Goal: Task Accomplishment & Management: Manage account settings

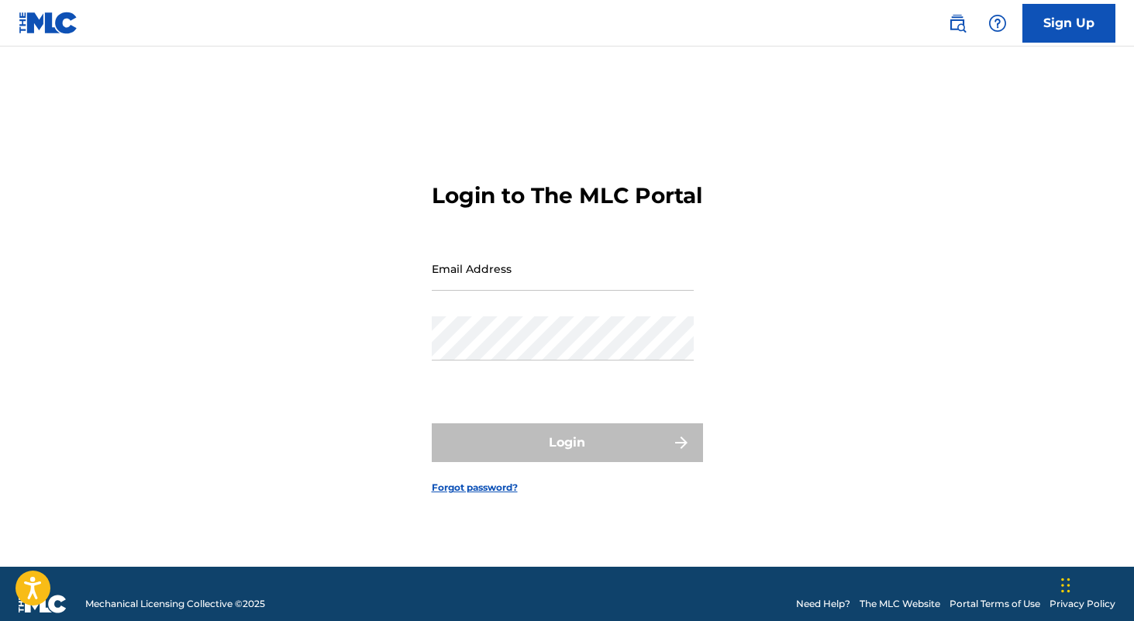
click at [590, 278] on input "Email Address" at bounding box center [563, 268] width 262 height 44
type input "[EMAIL_ADDRESS][DOMAIN_NAME]"
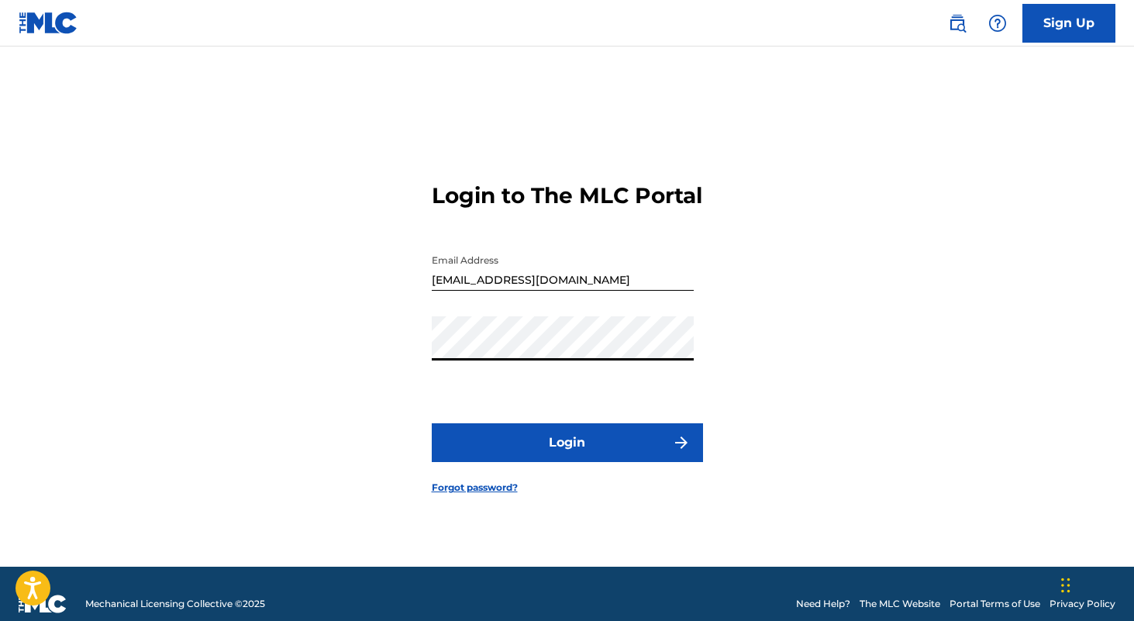
click at [537, 442] on button "Login" at bounding box center [567, 442] width 271 height 39
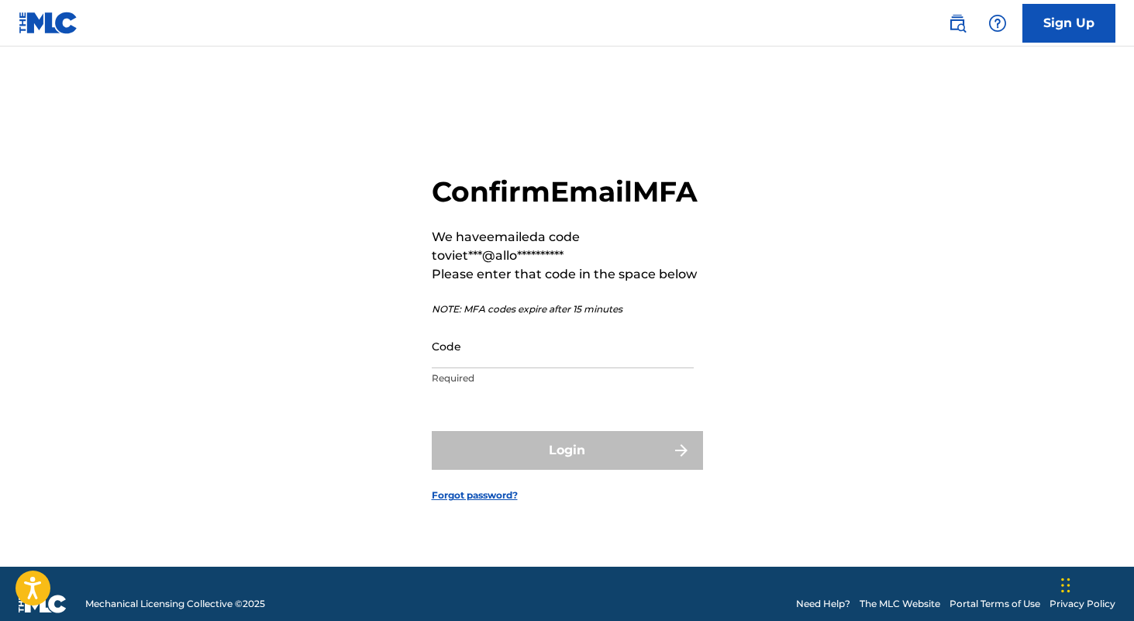
click at [511, 367] on input "Code" at bounding box center [563, 346] width 262 height 44
paste input "842276"
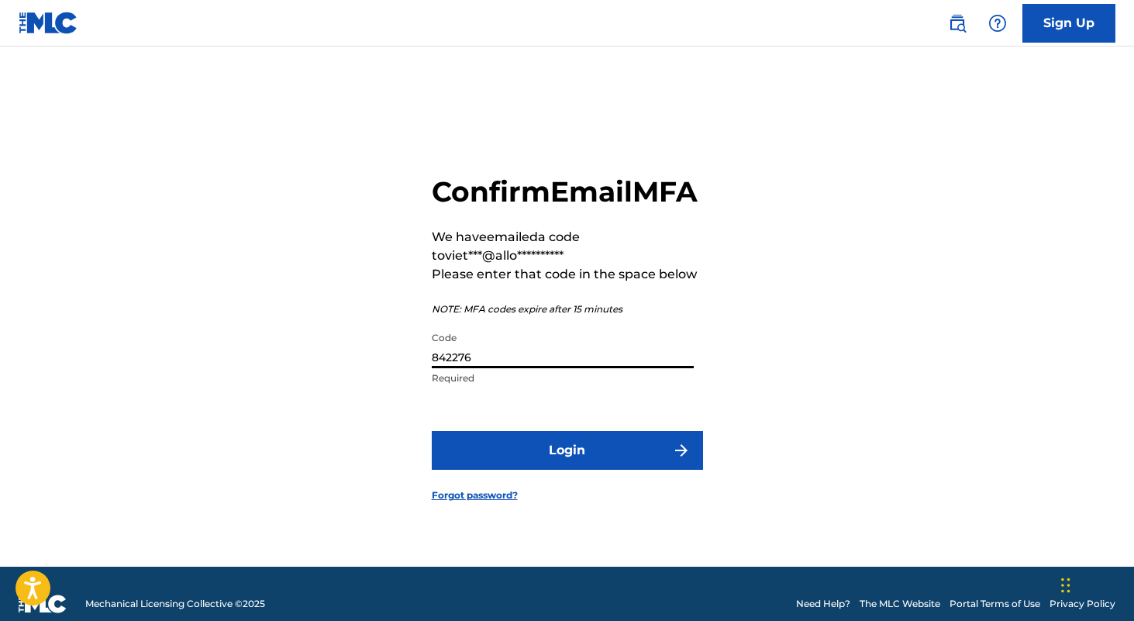
type input "842276"
click at [497, 463] on button "Login" at bounding box center [567, 450] width 271 height 39
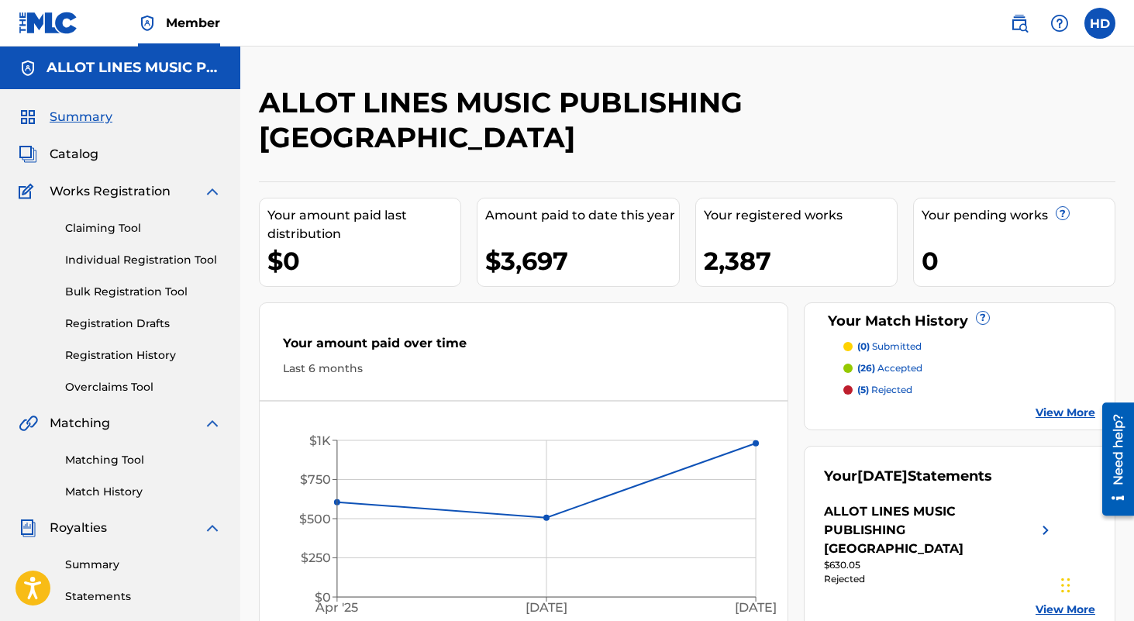
click at [89, 569] on link "Summary" at bounding box center [143, 564] width 157 height 16
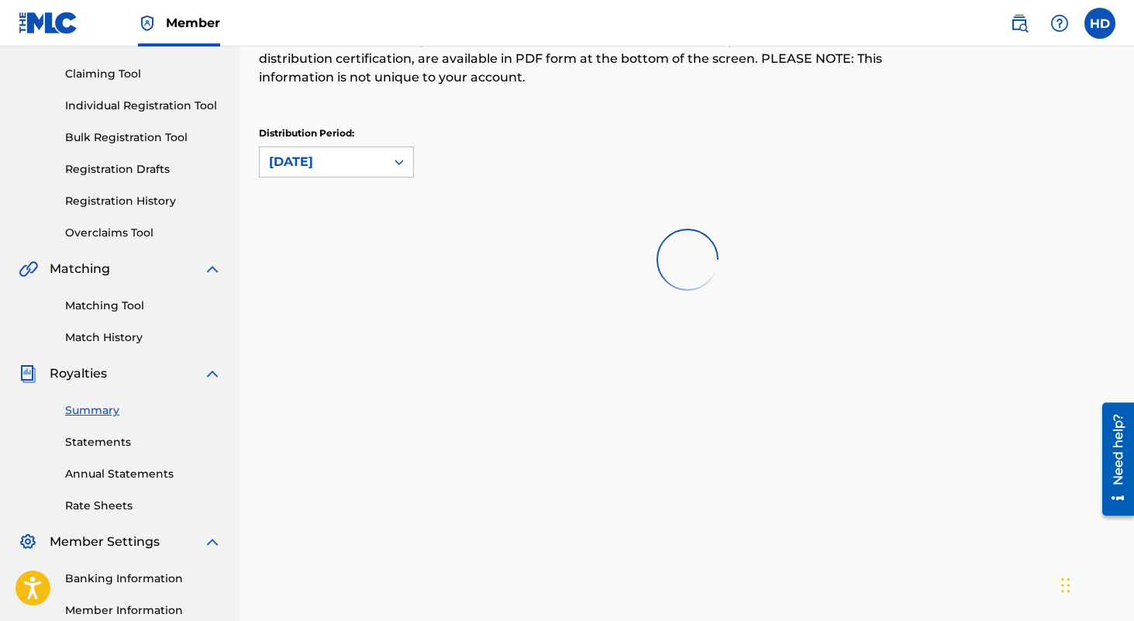
scroll to position [155, 0]
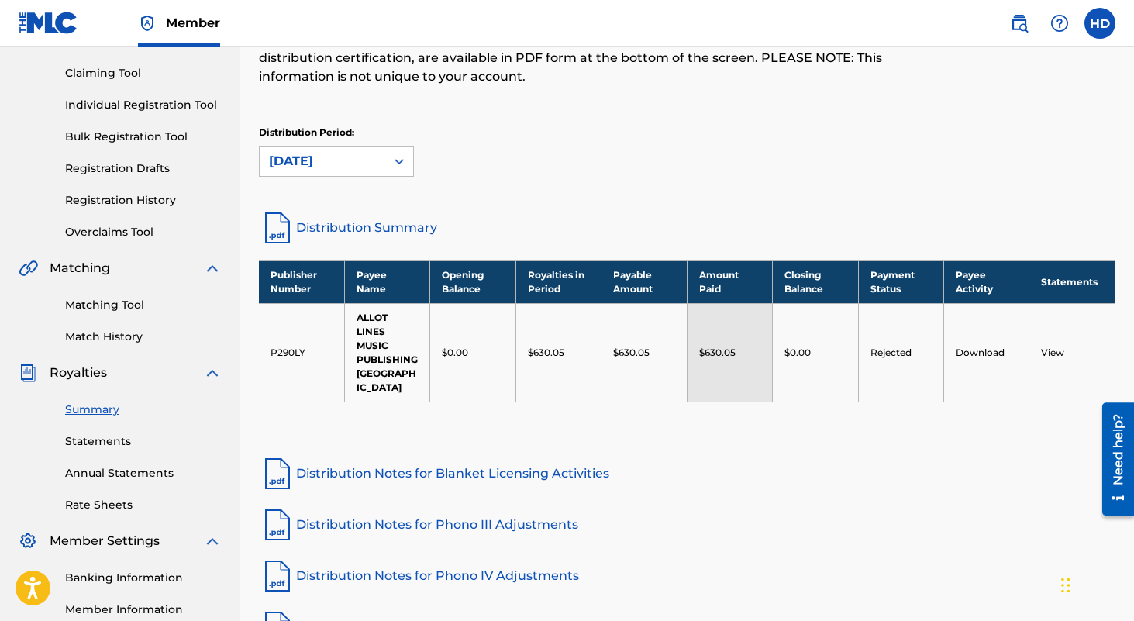
click at [904, 346] on link "Rejected" at bounding box center [890, 352] width 41 height 12
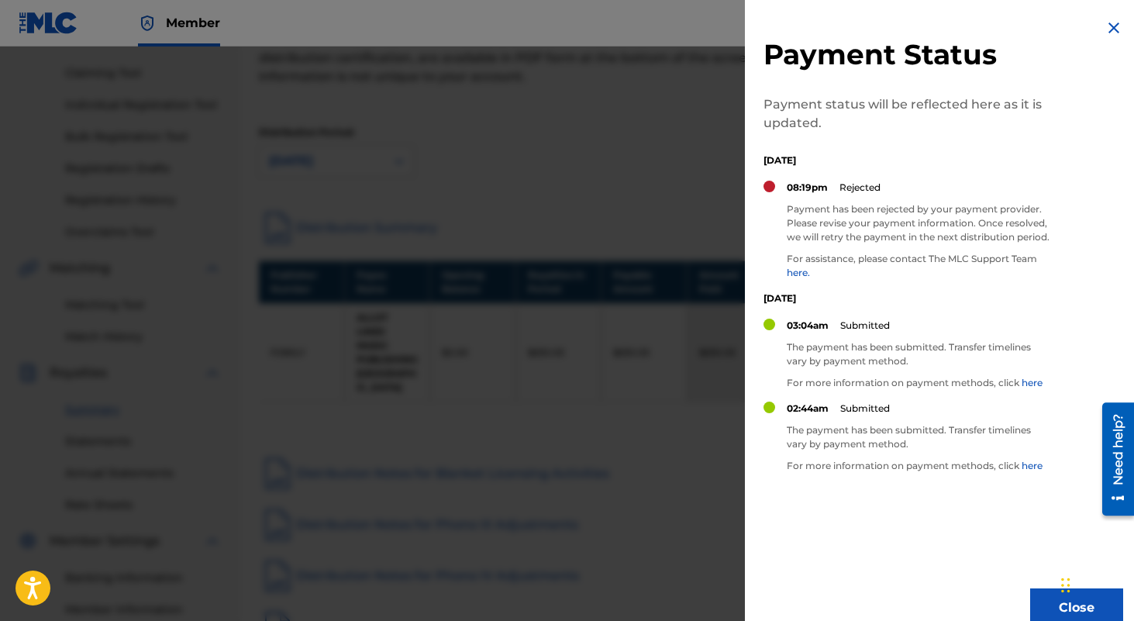
click at [182, 416] on div at bounding box center [567, 356] width 1134 height 621
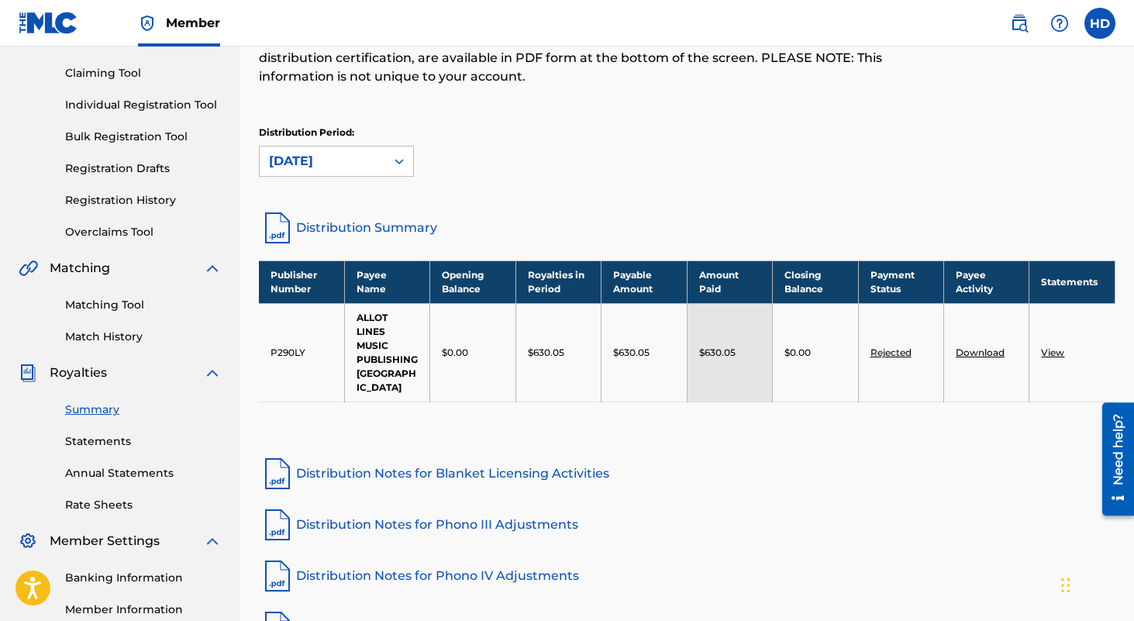
scroll to position [340, 0]
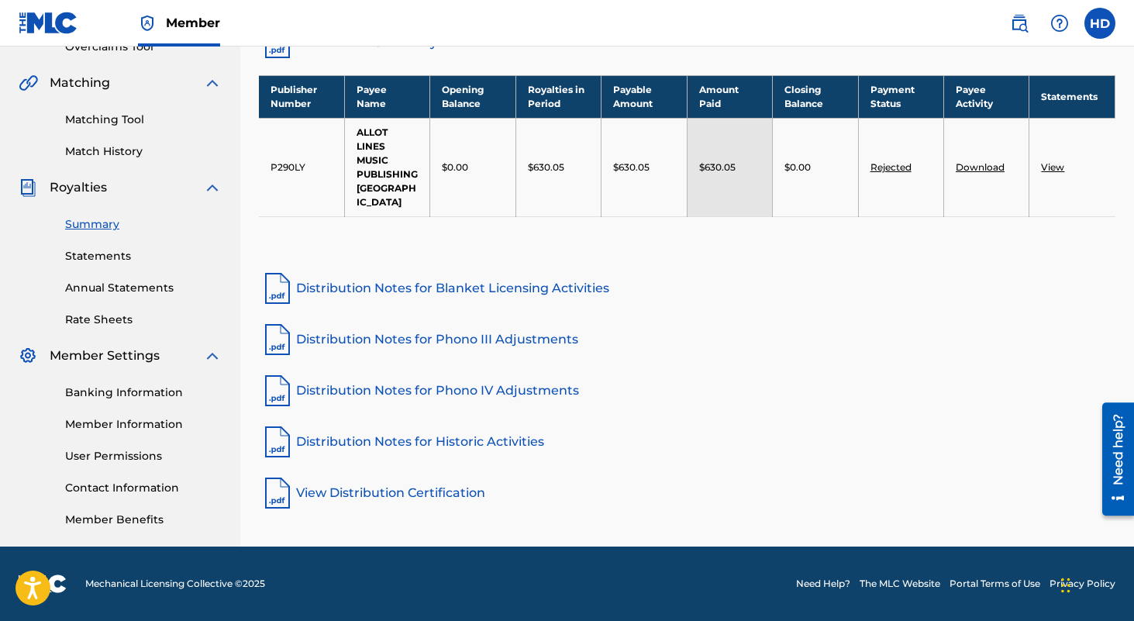
click at [106, 394] on link "Banking Information" at bounding box center [143, 392] width 157 height 16
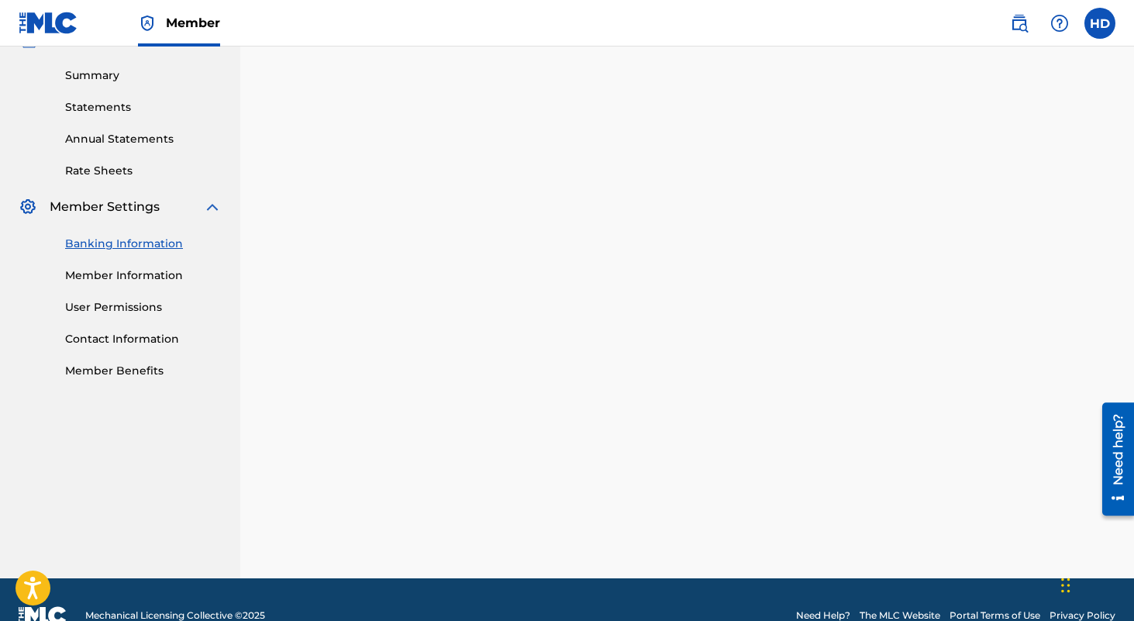
scroll to position [340, 0]
